Goal: Find specific fact: Find specific fact

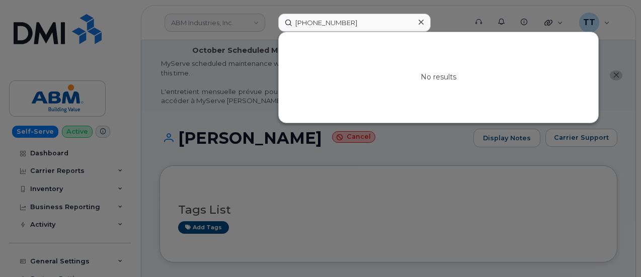
scroll to position [221, 0]
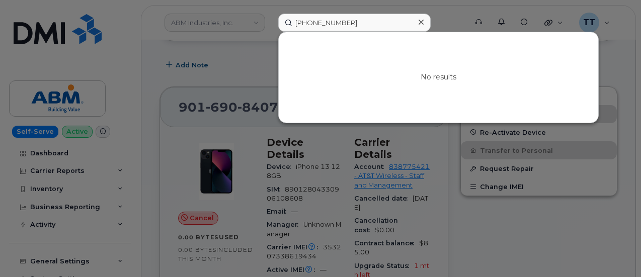
click at [324, 21] on input "516-288-1520" at bounding box center [354, 23] width 152 height 18
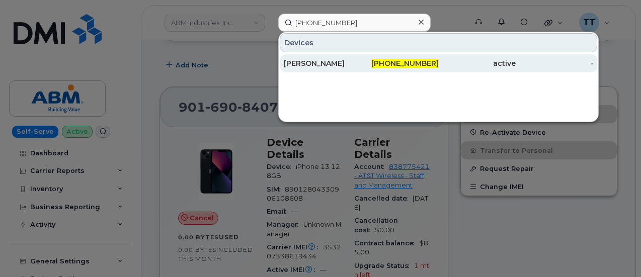
type input "864-747-9115"
click at [346, 61] on div "Phil Gough" at bounding box center [322, 63] width 77 height 10
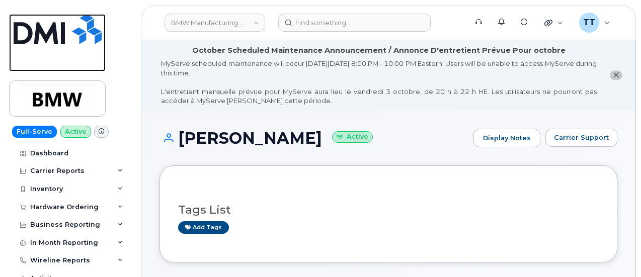
drag, startPoint x: 69, startPoint y: 29, endPoint x: 120, endPoint y: 7, distance: 55.4
click at [69, 29] on img at bounding box center [58, 29] width 88 height 30
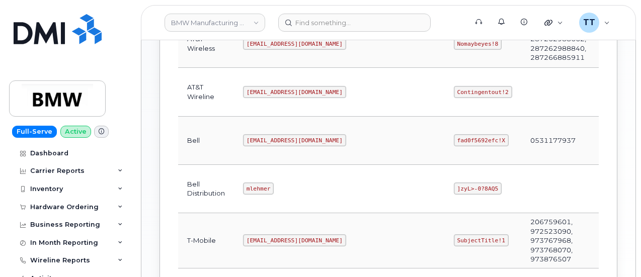
scroll to position [436, 0]
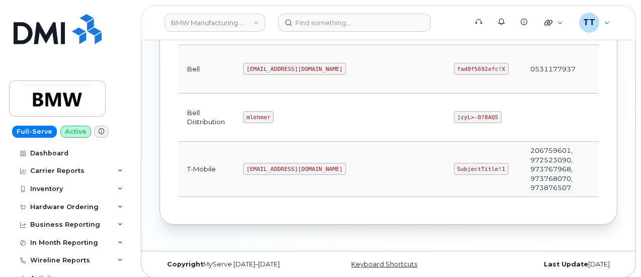
click at [269, 164] on code "[EMAIL_ADDRESS][DOMAIN_NAME]" at bounding box center [294, 169] width 103 height 12
copy code "[EMAIL_ADDRESS][DOMAIN_NAME]"
click at [299, 184] on td "[EMAIL_ADDRESS][DOMAIN_NAME]" at bounding box center [339, 169] width 211 height 55
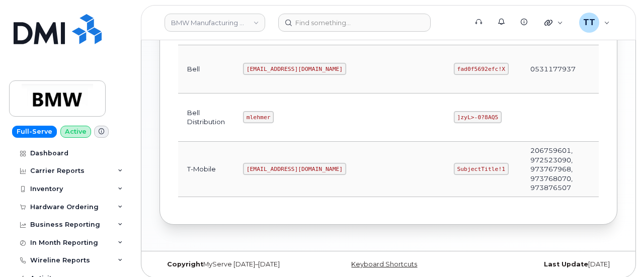
click at [454, 166] on code "SubjectTitle!1" at bounding box center [481, 169] width 55 height 12
copy code "SubjectTitle!1"
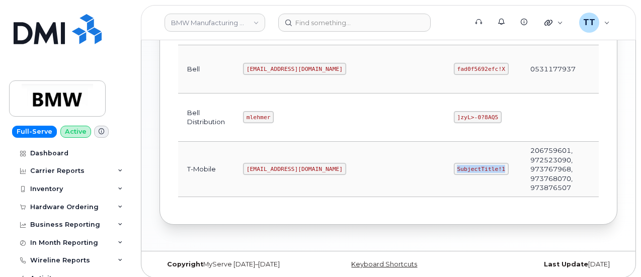
click at [444, 181] on td "SubjectTitle!1" at bounding box center [482, 169] width 76 height 55
click at [263, 163] on code "[EMAIL_ADDRESS][DOMAIN_NAME]" at bounding box center [294, 169] width 103 height 12
copy code "[EMAIL_ADDRESS][DOMAIN_NAME]"
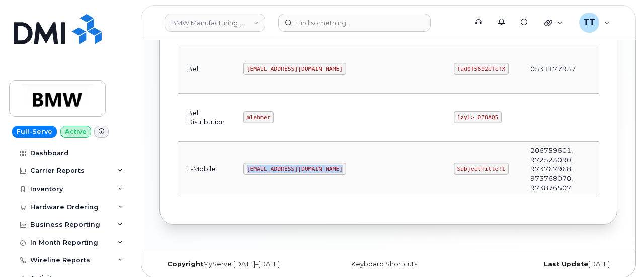
click at [295, 184] on td "[EMAIL_ADDRESS][DOMAIN_NAME]" at bounding box center [339, 169] width 211 height 55
click at [290, 164] on code "[EMAIL_ADDRESS][DOMAIN_NAME]" at bounding box center [294, 169] width 103 height 12
click at [270, 165] on code "[EMAIL_ADDRESS][DOMAIN_NAME]" at bounding box center [294, 169] width 103 height 12
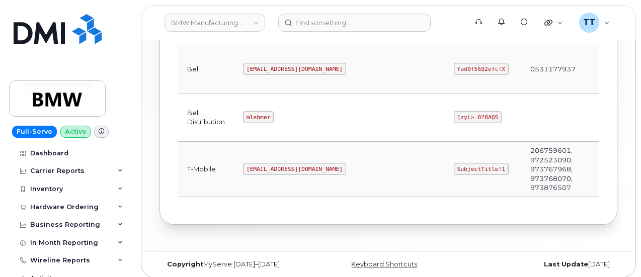
click at [454, 163] on code "SubjectTitle!1" at bounding box center [481, 169] width 55 height 12
copy code "SubjectTitle!1"
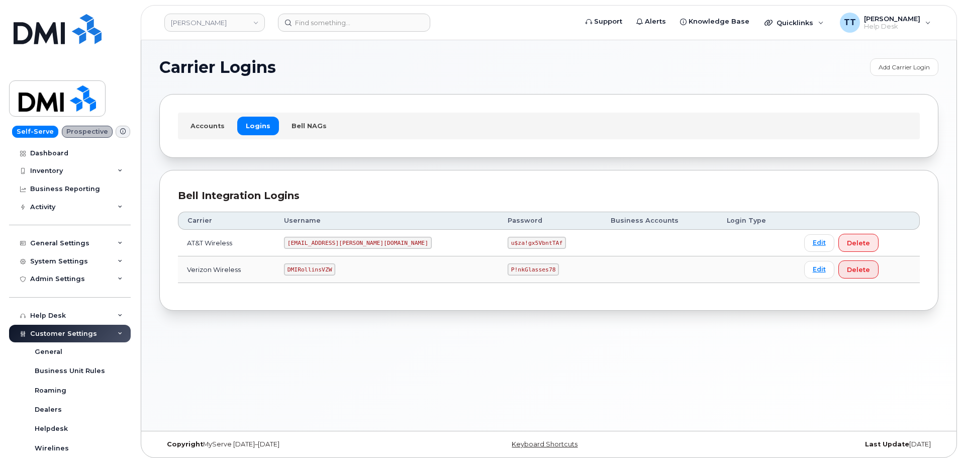
click at [334, 244] on code "MS-Rollins@dminc.com" at bounding box center [358, 243] width 148 height 12
copy code "MS-Rollins@dminc.com"
click at [508, 241] on code "u$za!gx5VbntTAf" at bounding box center [537, 243] width 58 height 12
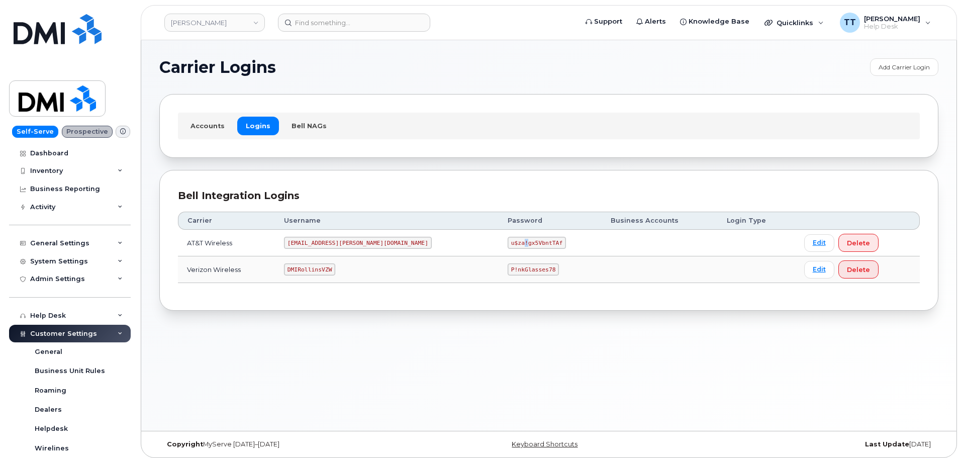
click at [508, 241] on code "u$za!gx5VbntTAf" at bounding box center [537, 243] width 58 height 12
copy code "u$za!gx5VbntTAf"
